Goal: Information Seeking & Learning: Check status

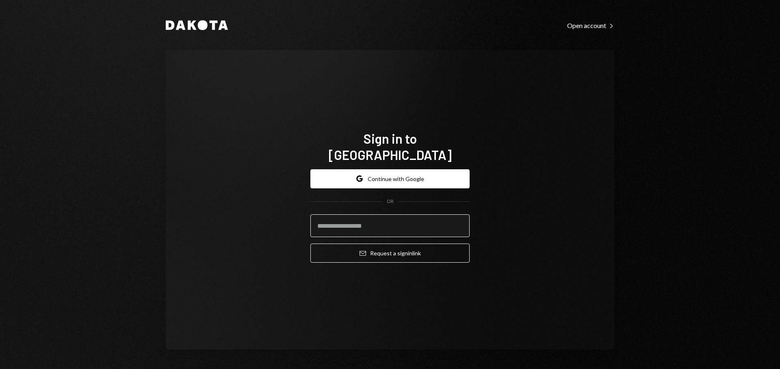
click at [353, 220] on input "email" at bounding box center [389, 225] width 159 height 23
type input "**********"
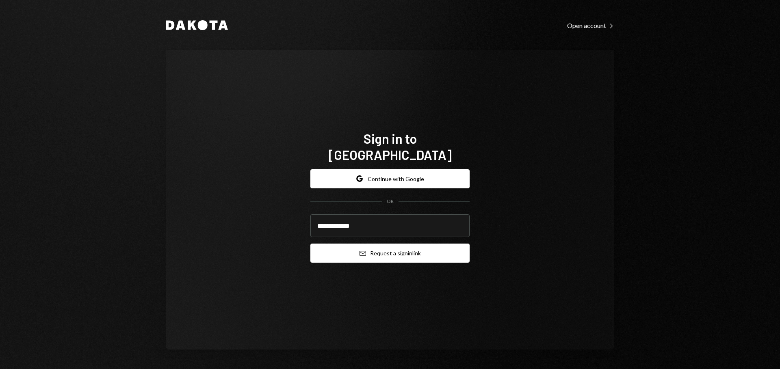
click at [361, 250] on icon "Email" at bounding box center [363, 253] width 6 height 6
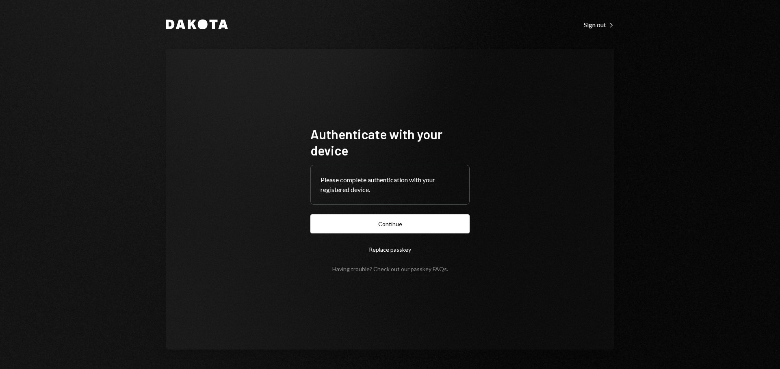
click at [419, 213] on form "Authenticate with your device Please complete authentication with your register…" at bounding box center [389, 199] width 159 height 147
click at [415, 217] on button "Continue" at bounding box center [389, 223] width 159 height 19
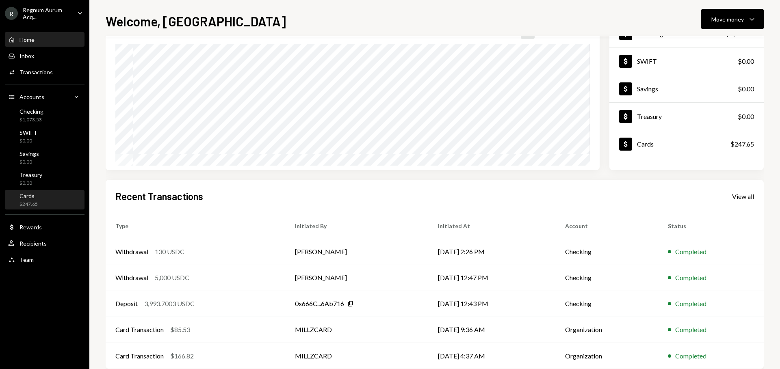
scroll to position [68, 0]
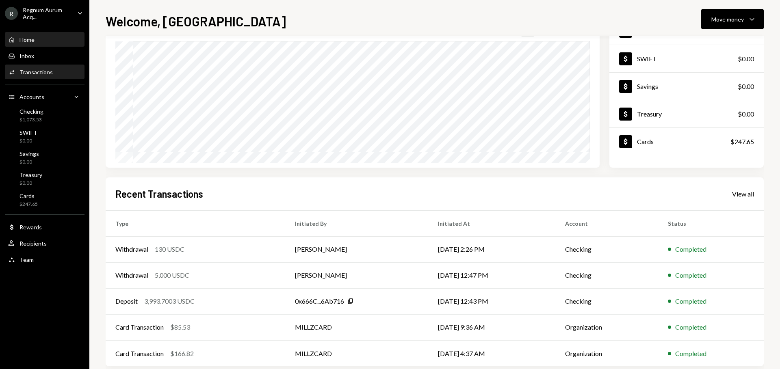
click at [51, 75] on div "Activities Transactions" at bounding box center [44, 72] width 73 height 7
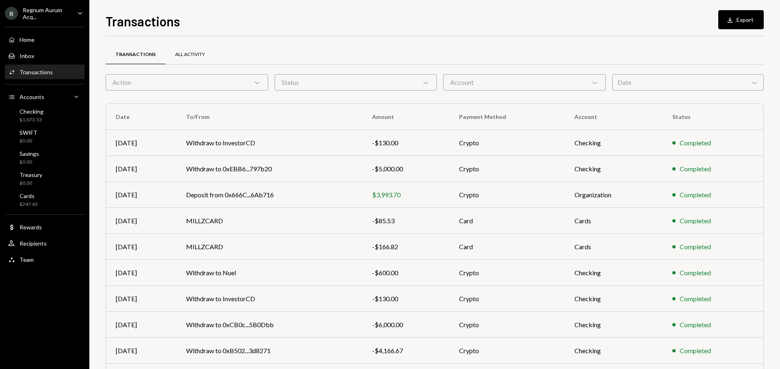
click at [196, 56] on div "All Activity" at bounding box center [190, 54] width 30 height 7
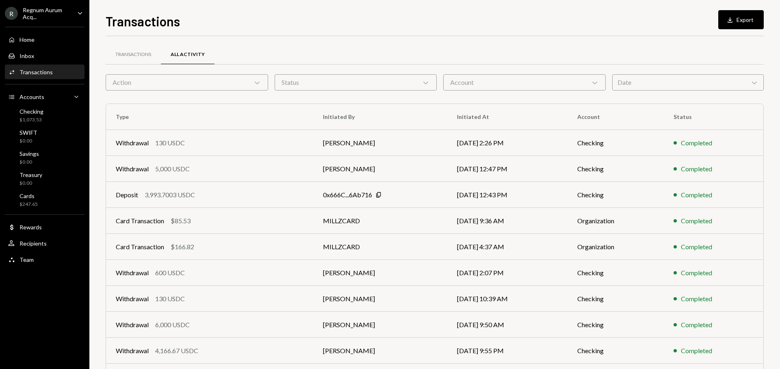
click at [639, 84] on div "Date Chevron Down" at bounding box center [688, 82] width 152 height 16
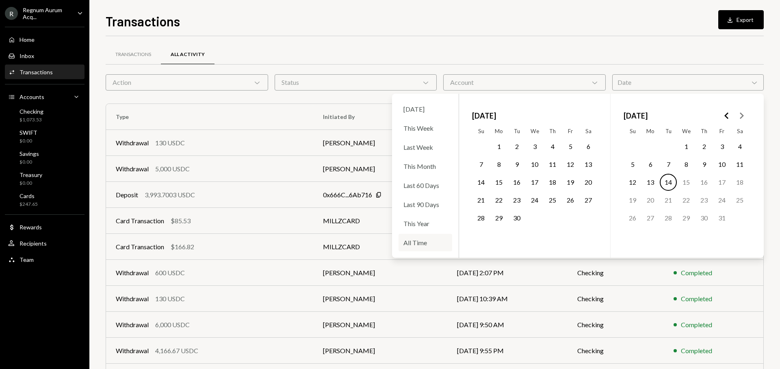
click at [429, 247] on div "All Time" at bounding box center [426, 242] width 54 height 17
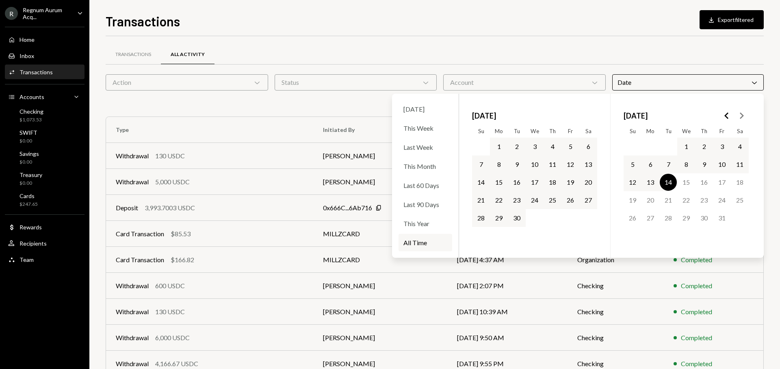
click at [531, 38] on div "Transactions All Activity Action Chevron Down Status Chevron Down Account Chevr…" at bounding box center [435, 236] width 658 height 401
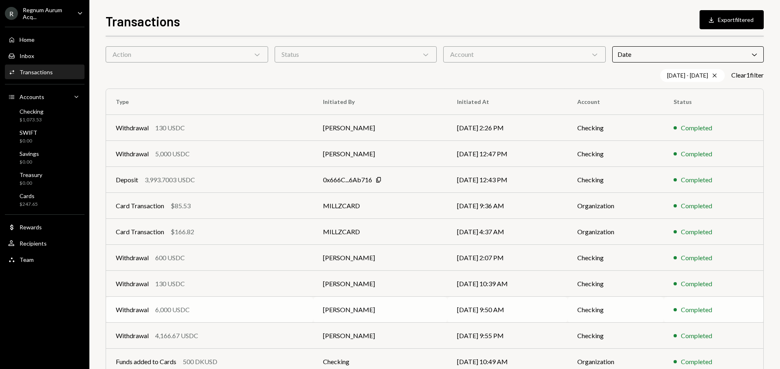
scroll to position [68, 0]
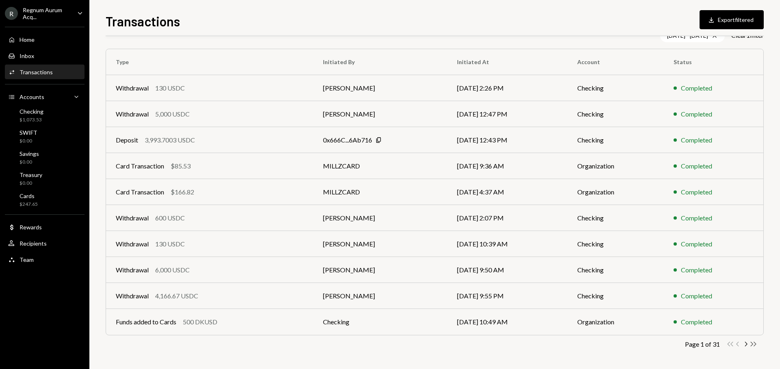
click at [754, 346] on icon "Double Arrow Right" at bounding box center [754, 344] width 8 height 8
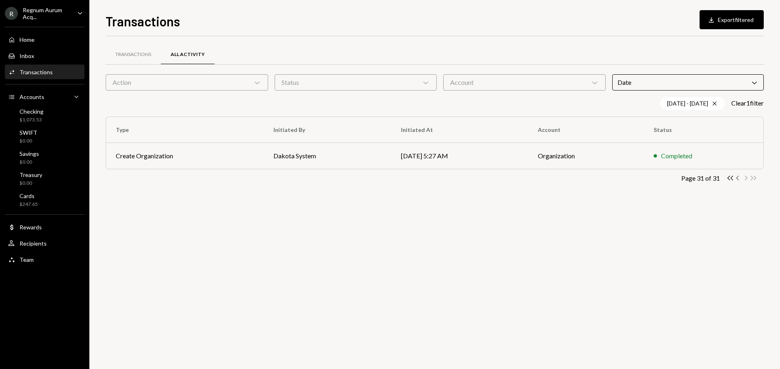
click at [738, 178] on icon "Chevron Left" at bounding box center [738, 178] width 8 height 8
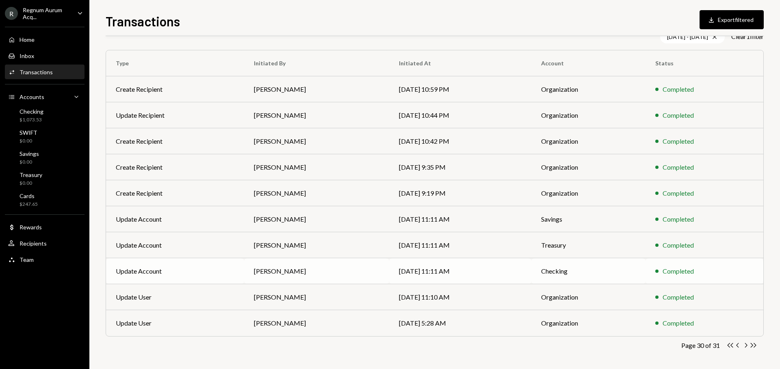
scroll to position [68, 0]
click at [739, 344] on icon "Chevron Left" at bounding box center [738, 344] width 8 height 8
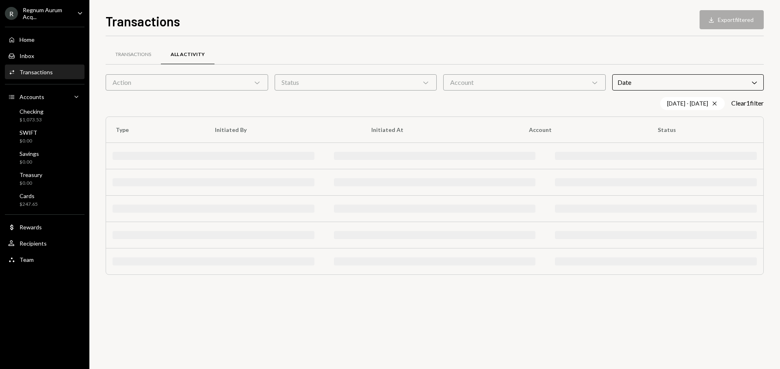
scroll to position [0, 0]
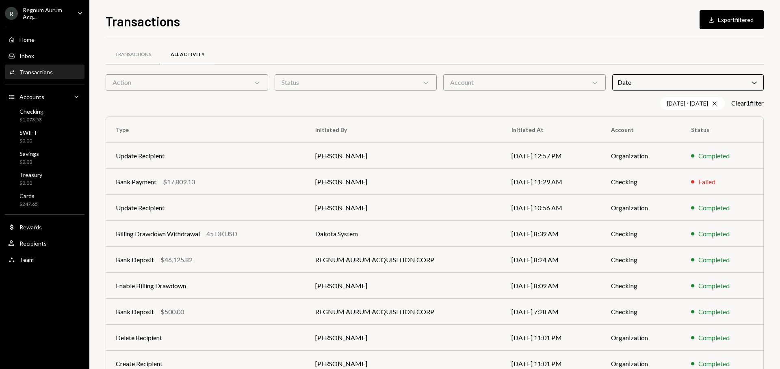
click at [739, 344] on td "Completed" at bounding box center [722, 338] width 82 height 26
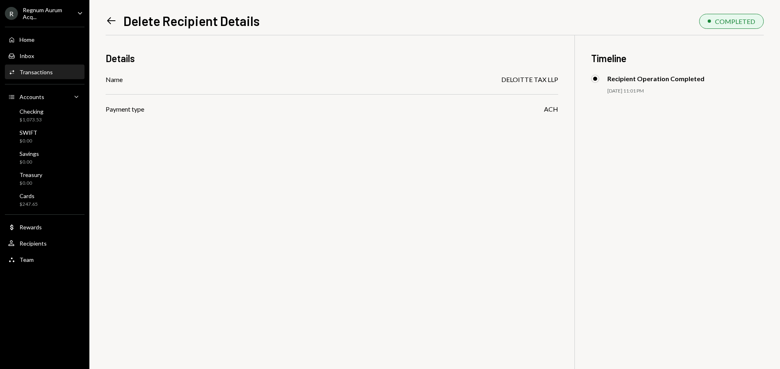
click at [112, 17] on icon "Left Arrow" at bounding box center [111, 20] width 11 height 11
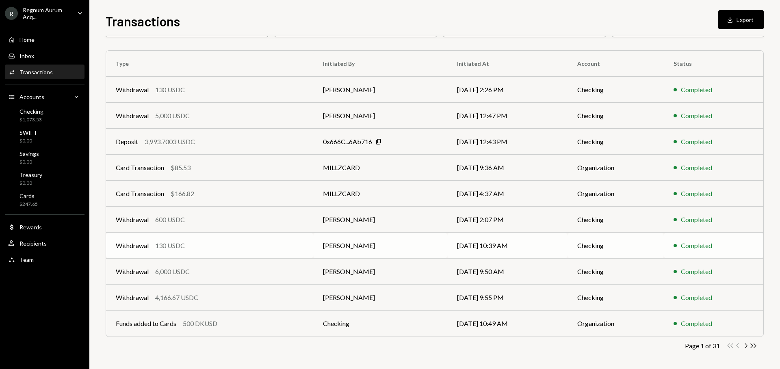
scroll to position [55, 0]
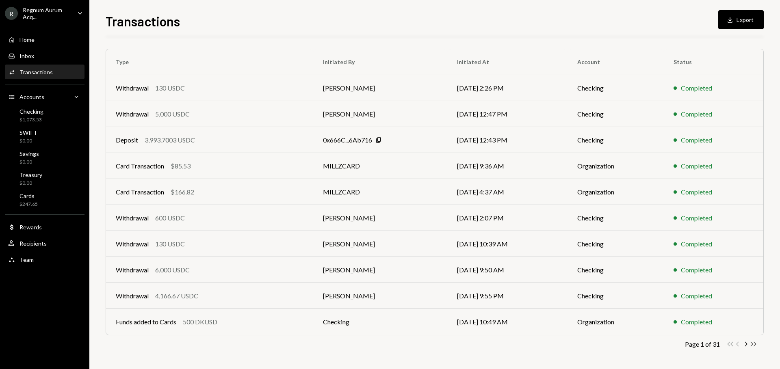
click at [755, 344] on icon "Double Arrow Right" at bounding box center [754, 344] width 8 height 8
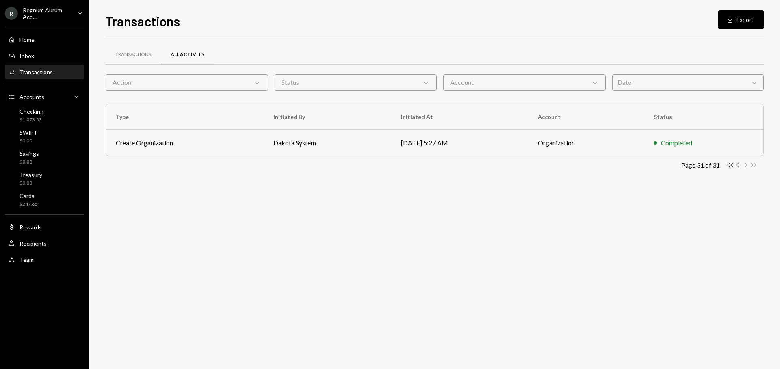
click at [739, 164] on icon "Chevron Left" at bounding box center [738, 165] width 8 height 8
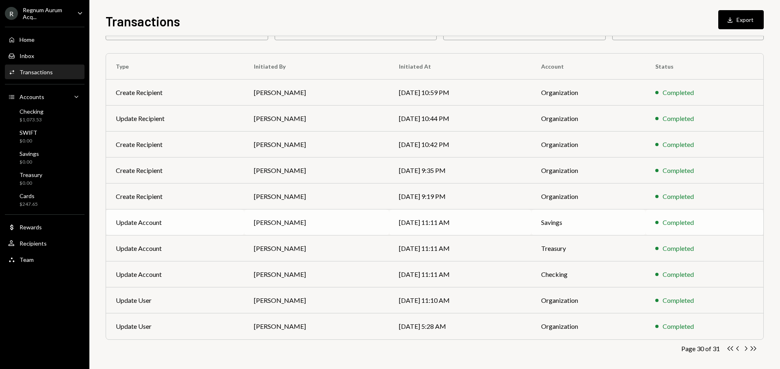
scroll to position [55, 0]
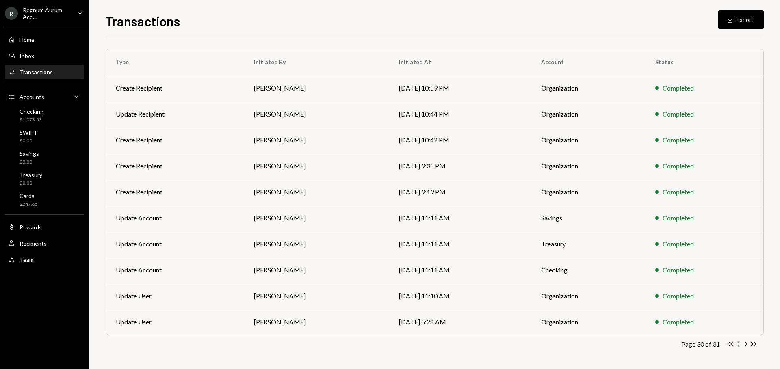
click at [740, 342] on icon "Chevron Left" at bounding box center [738, 344] width 8 height 8
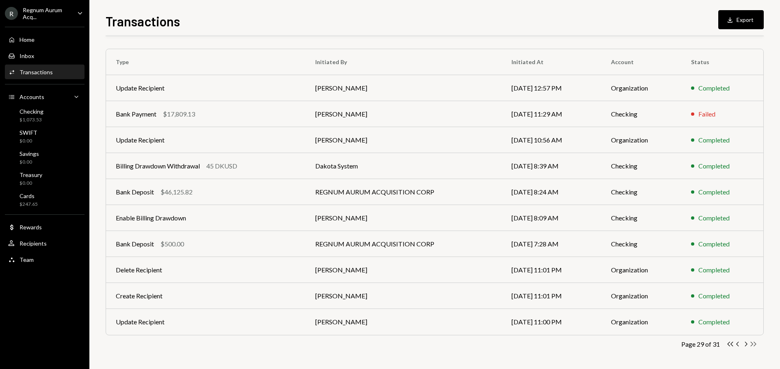
click at [755, 344] on icon "Double Arrow Right" at bounding box center [754, 344] width 8 height 8
